Goal: Find specific page/section: Find specific page/section

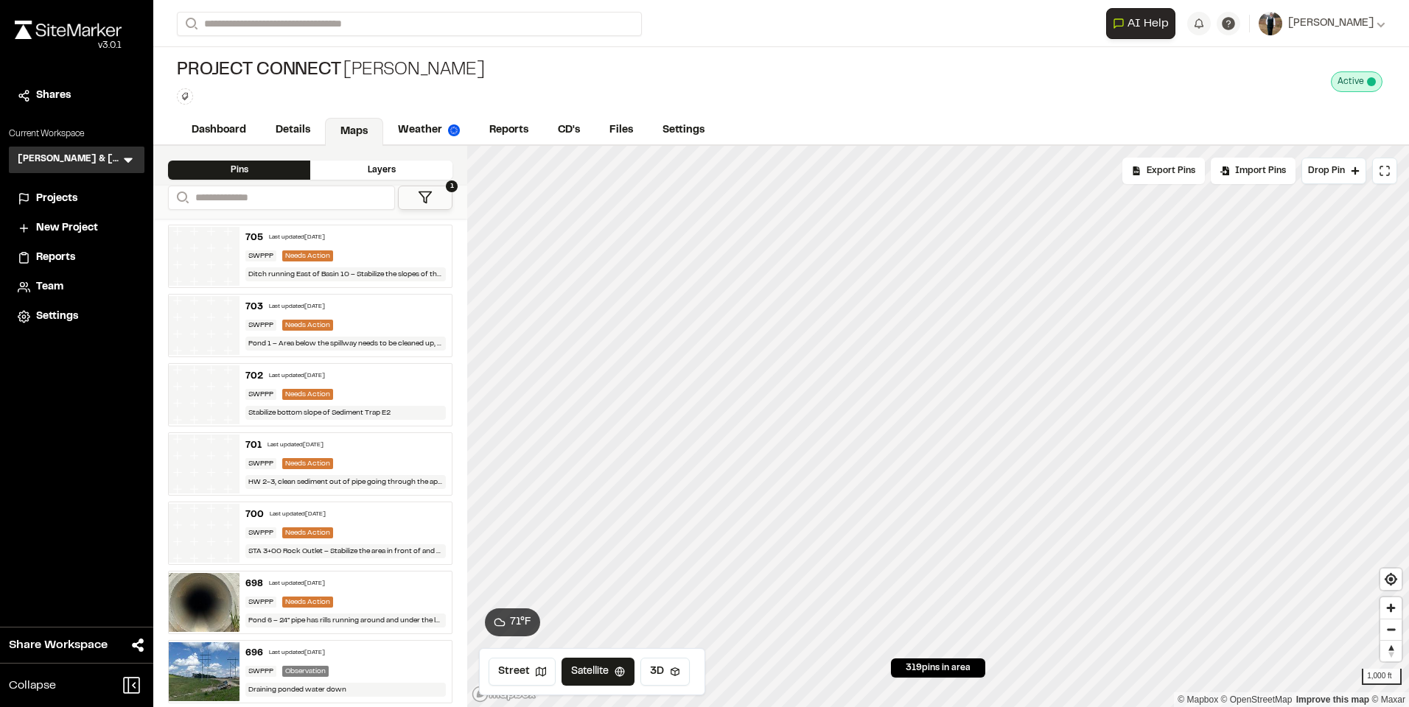
click at [502, 130] on link "Reports" at bounding box center [509, 130] width 69 height 28
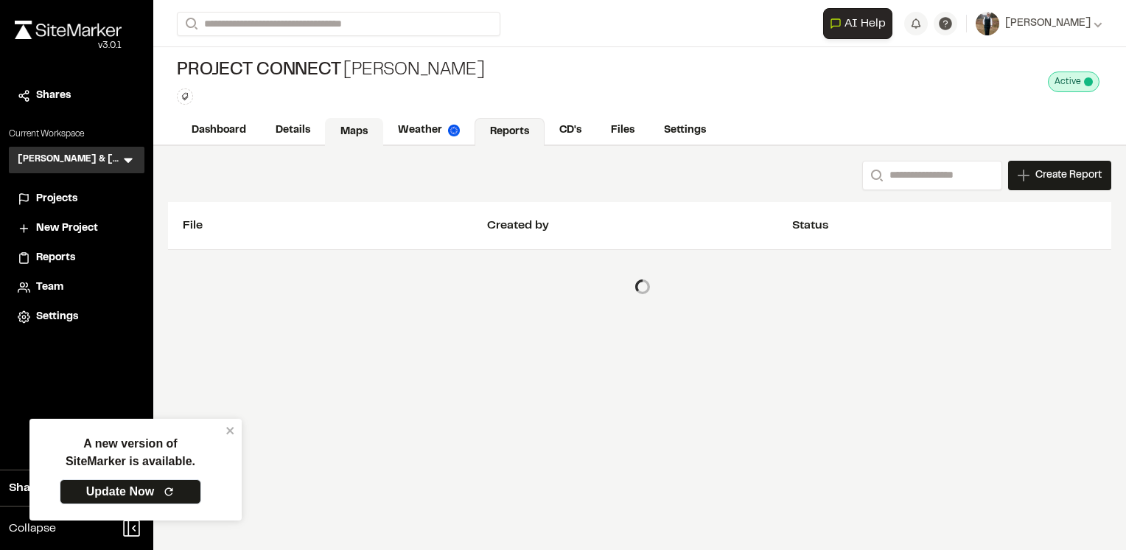
click at [349, 134] on link "Maps" at bounding box center [354, 132] width 58 height 28
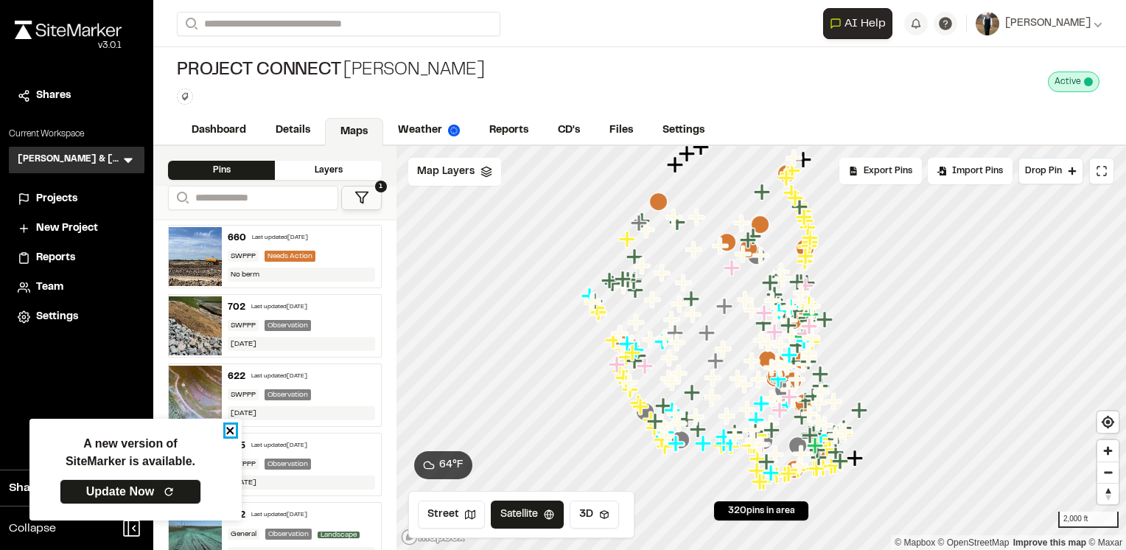
click at [227, 434] on icon "close" at bounding box center [229, 430] width 7 height 7
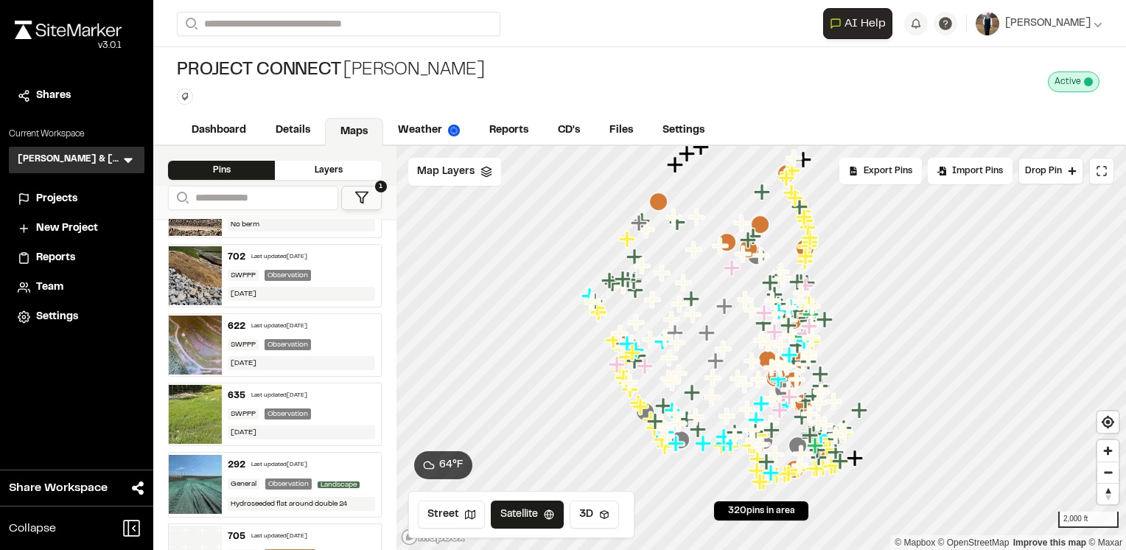
scroll to position [74, 0]
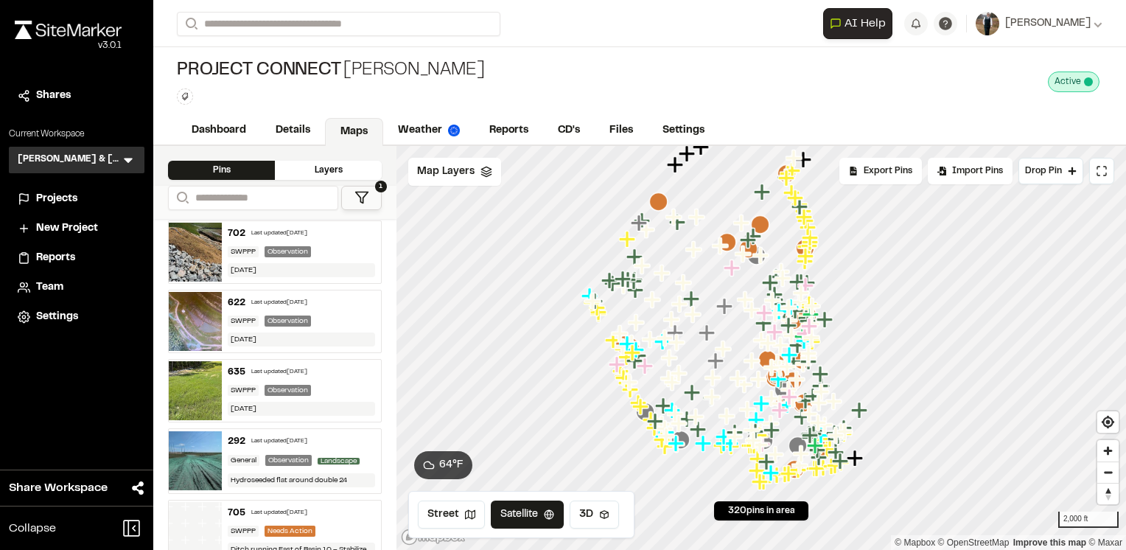
click at [293, 298] on div "Last updated [DATE]" at bounding box center [279, 302] width 56 height 9
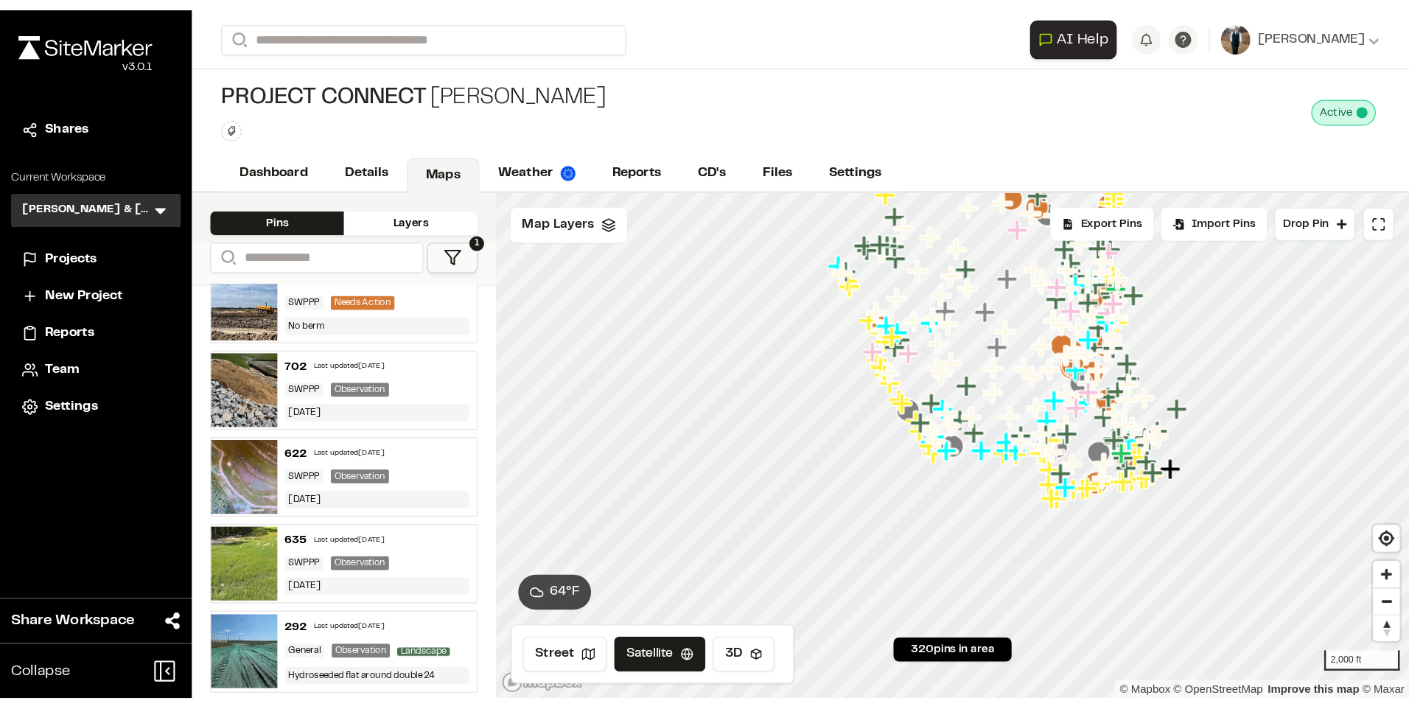
scroll to position [0, 0]
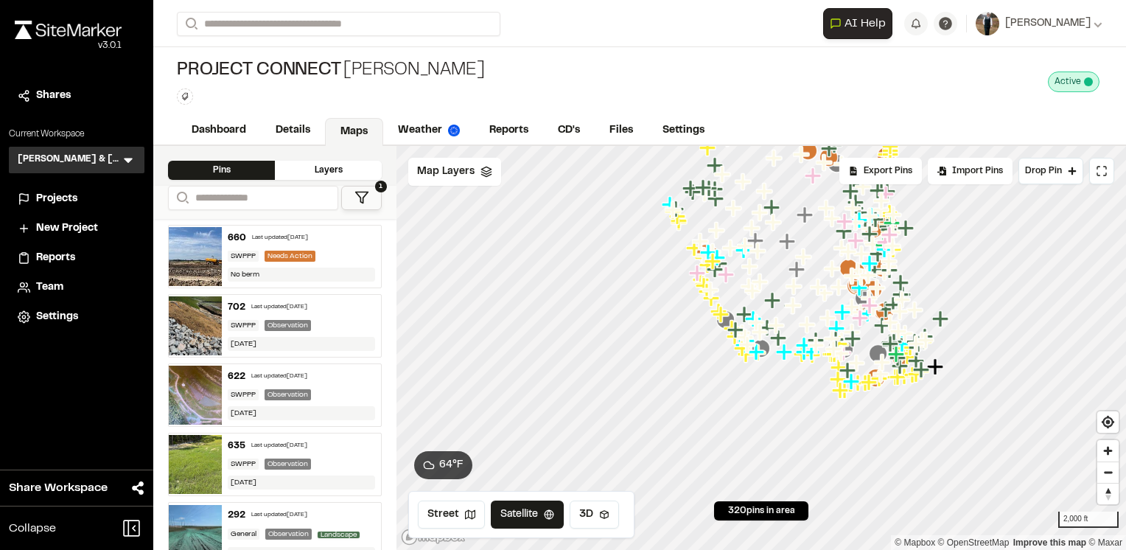
click at [292, 237] on div "Last updated [DATE]" at bounding box center [280, 238] width 56 height 9
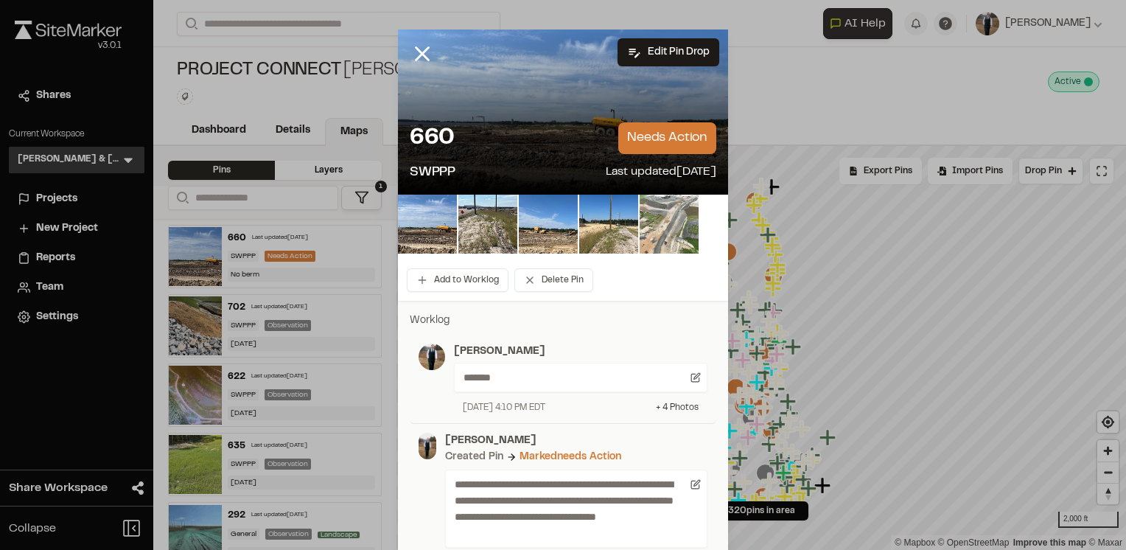
click at [669, 411] on div "+ 4 Photo s" at bounding box center [677, 407] width 43 height 13
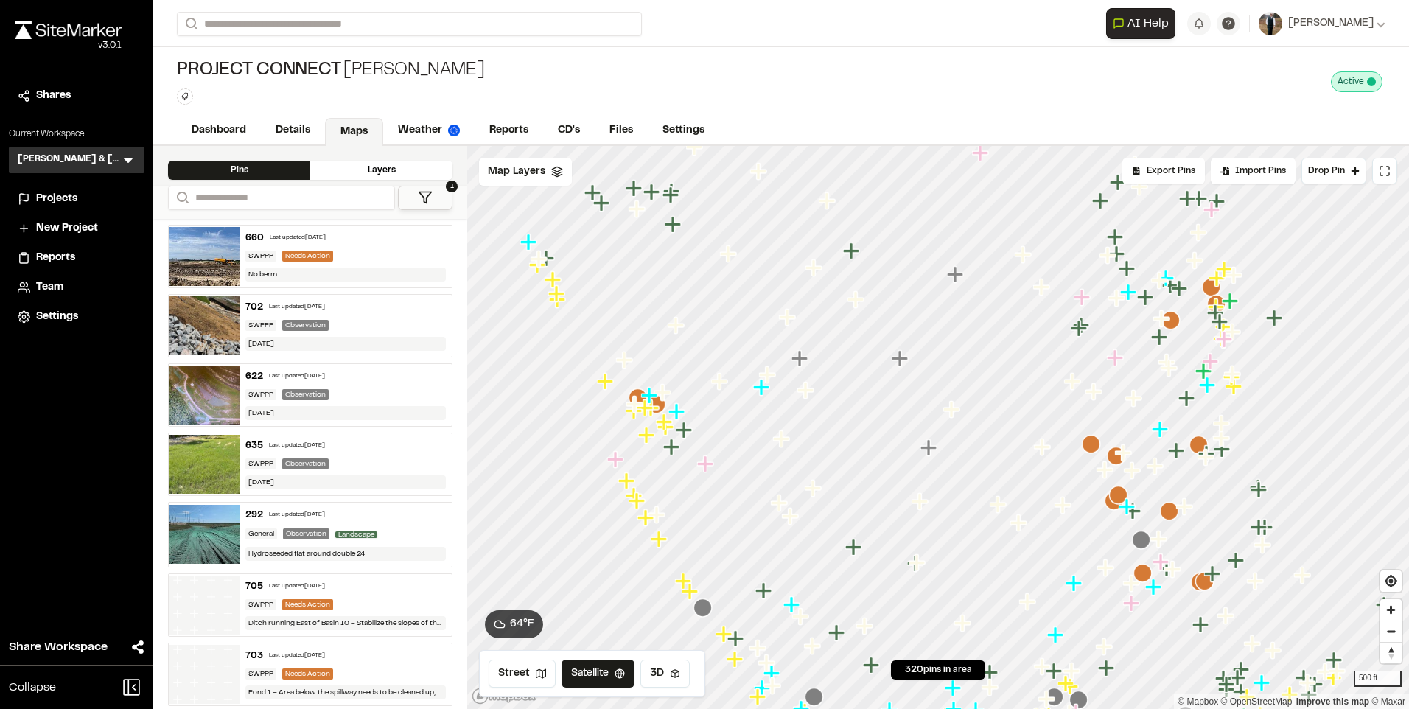
click at [561, 305] on icon "Map marker" at bounding box center [558, 299] width 19 height 19
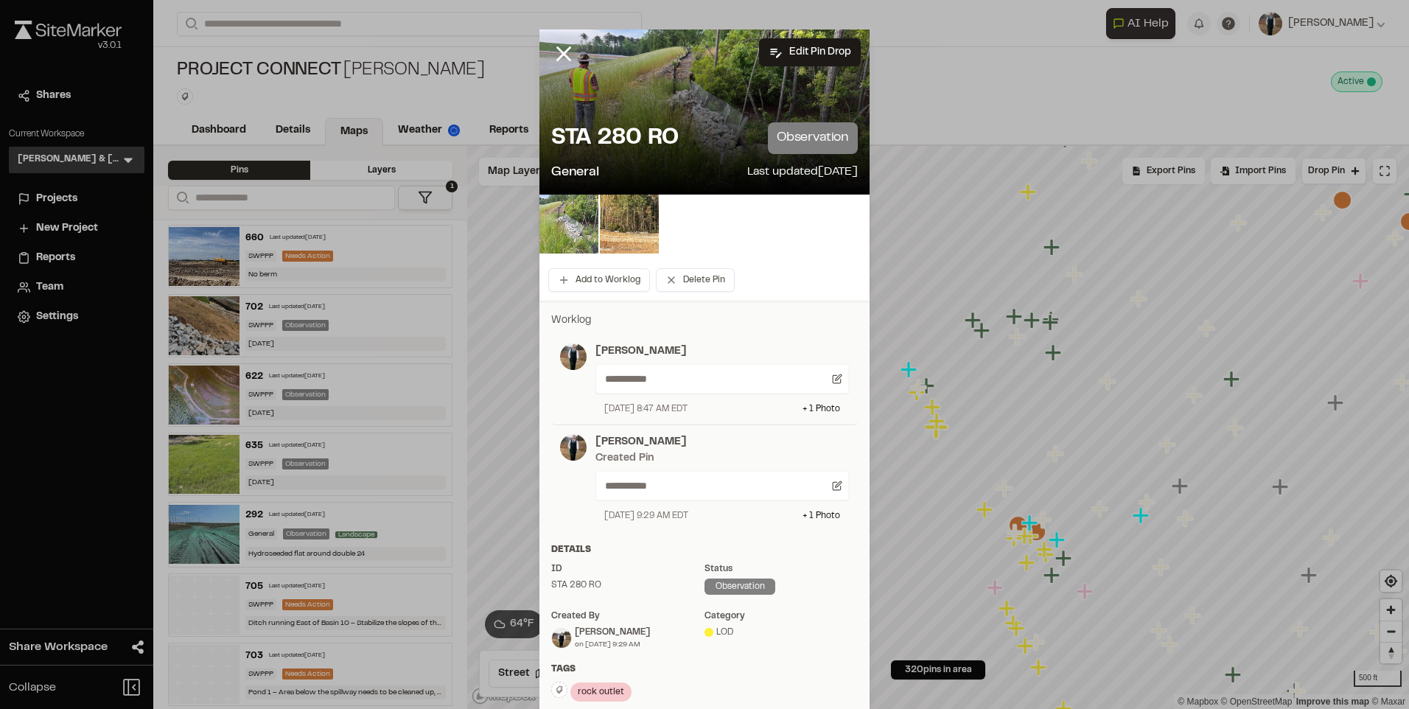
click at [577, 217] on img at bounding box center [568, 224] width 59 height 59
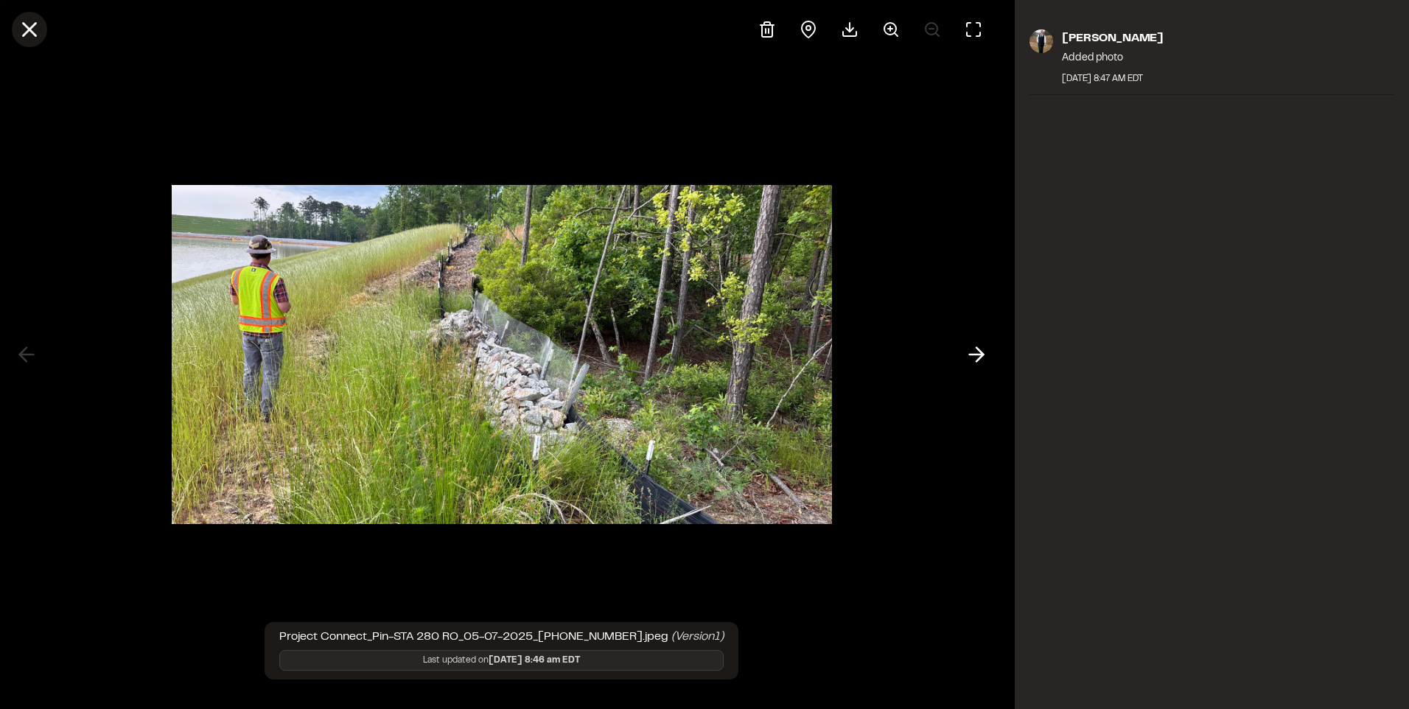
click at [35, 32] on icon at bounding box center [29, 29] width 25 height 25
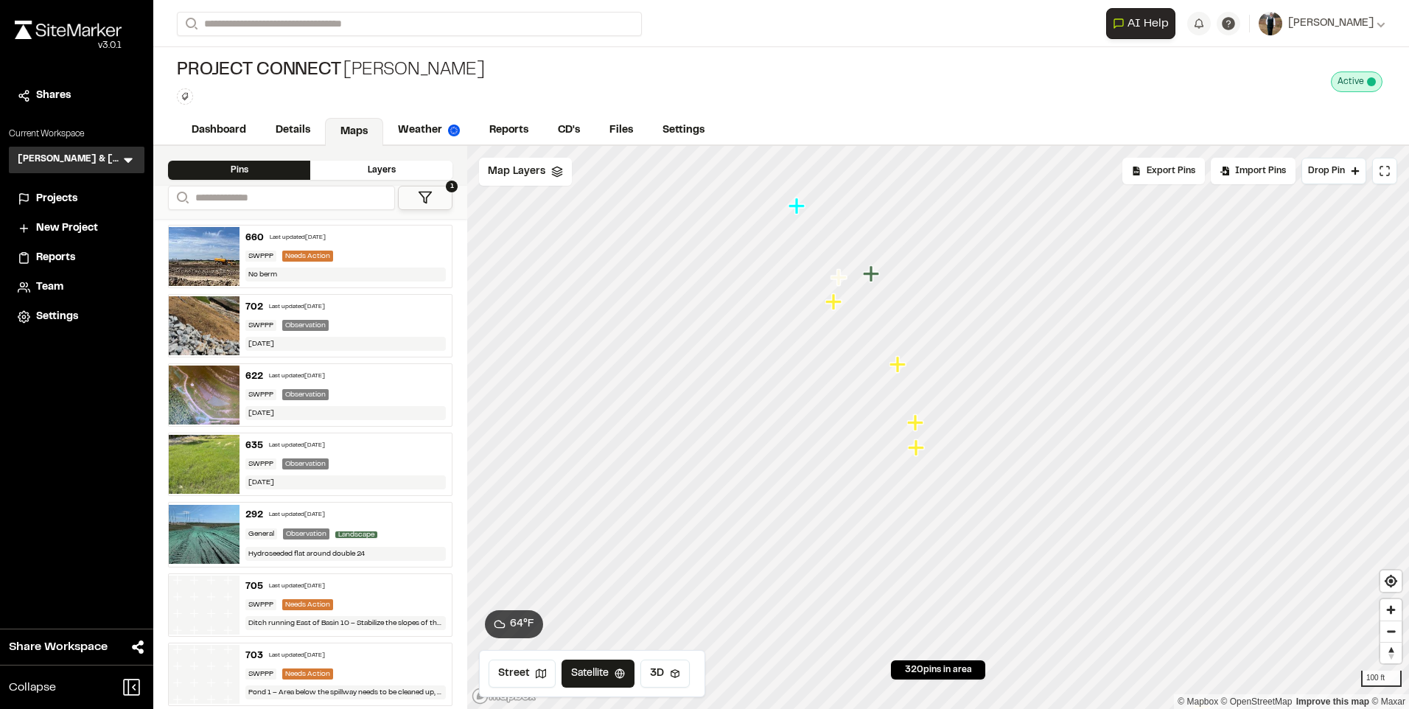
click at [836, 310] on icon "Map marker" at bounding box center [834, 302] width 19 height 19
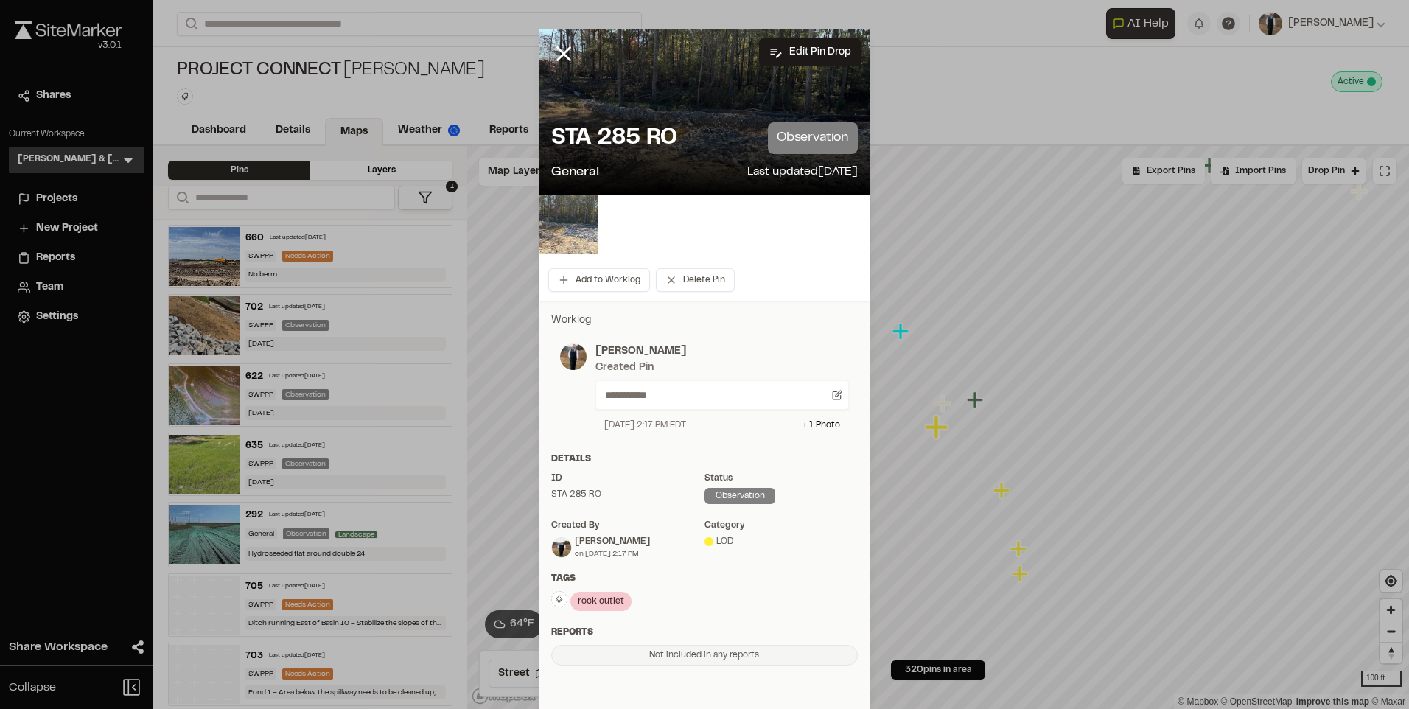
click at [580, 228] on img at bounding box center [568, 224] width 59 height 59
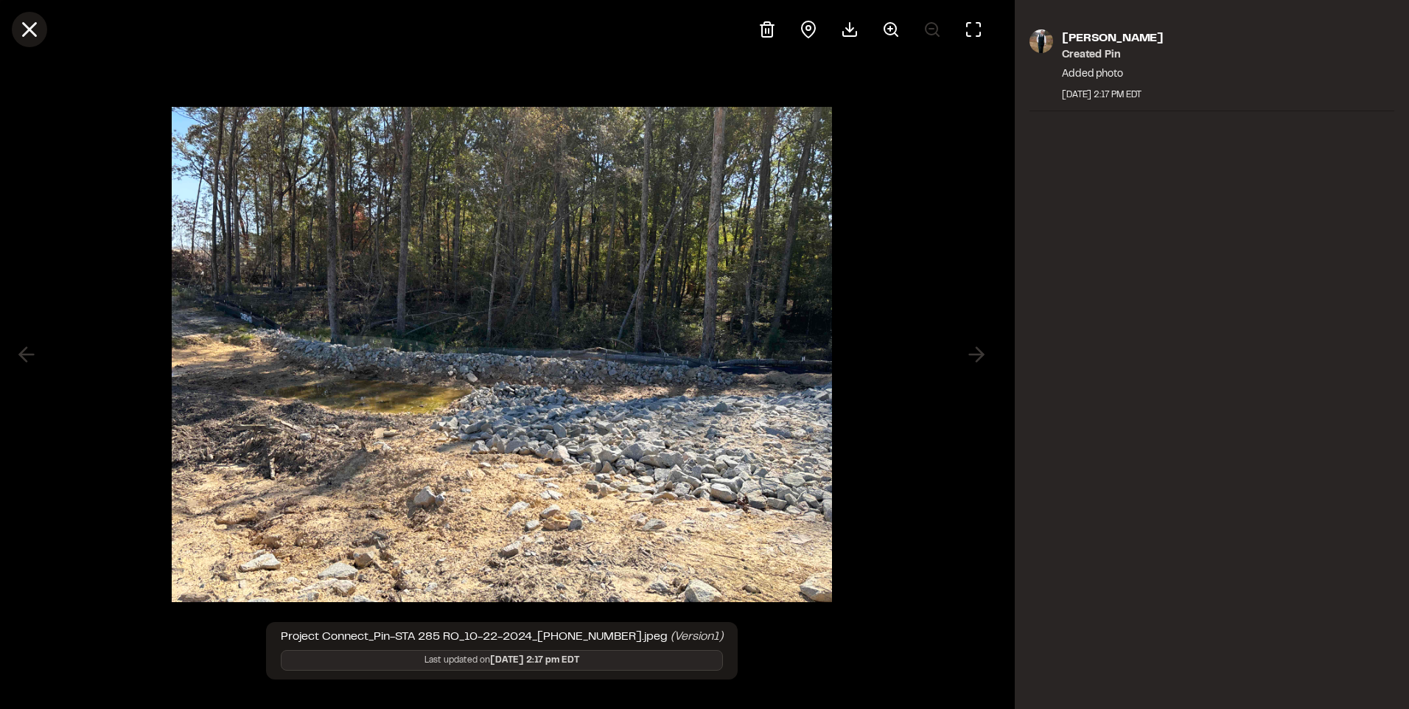
click at [25, 29] on icon at bounding box center [29, 29] width 25 height 25
